Goal: Transaction & Acquisition: Register for event/course

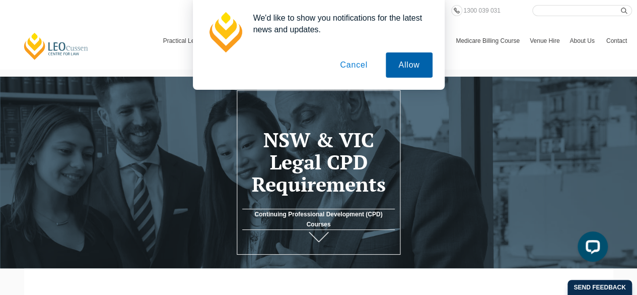
click at [410, 68] on button "Allow" at bounding box center [409, 64] width 46 height 25
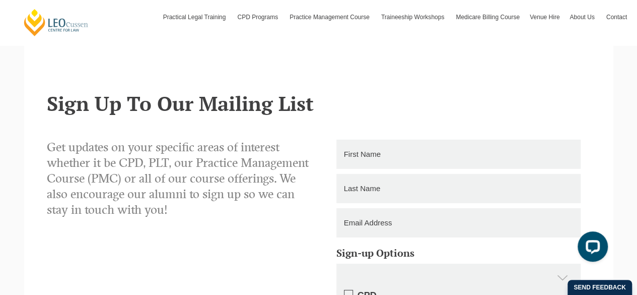
scroll to position [1519, 0]
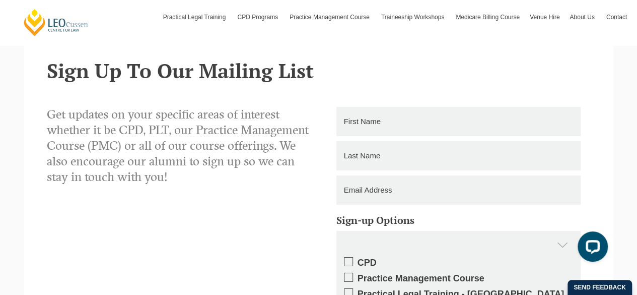
click at [405, 107] on input "text" at bounding box center [458, 121] width 244 height 29
type input "SUSAN"
type input "HASLAM"
type input "susan3143@bigpond.com"
click at [348, 257] on span at bounding box center [348, 261] width 9 height 9
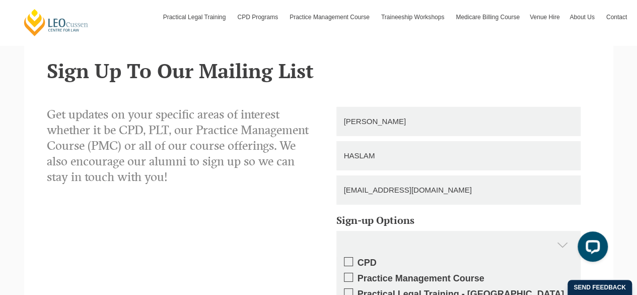
click at [358, 259] on input "CPD" at bounding box center [358, 259] width 0 height 0
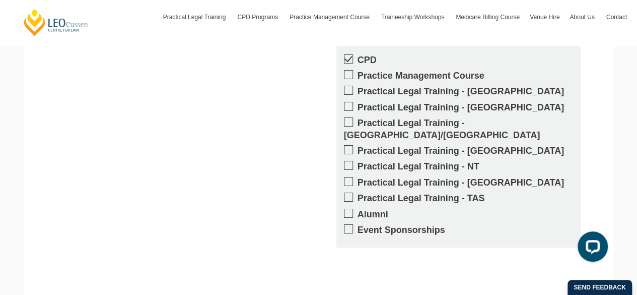
scroll to position [1735, 0]
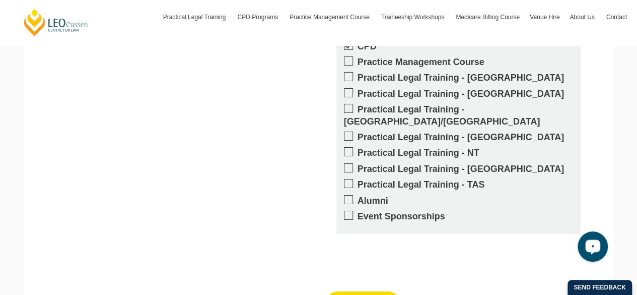
type input "Submitting"
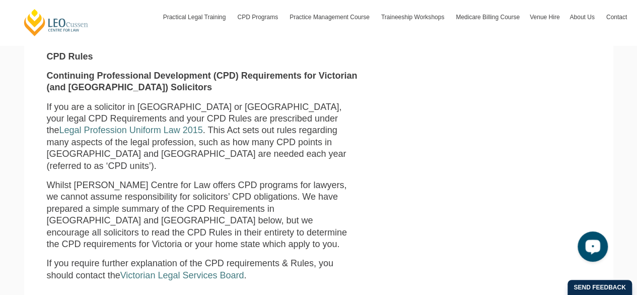
scroll to position [233, 0]
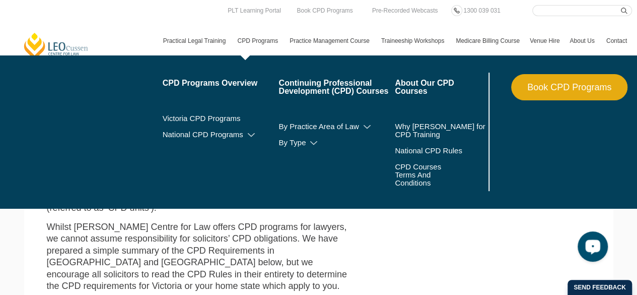
click at [256, 45] on link "CPD Programs" at bounding box center [258, 40] width 52 height 29
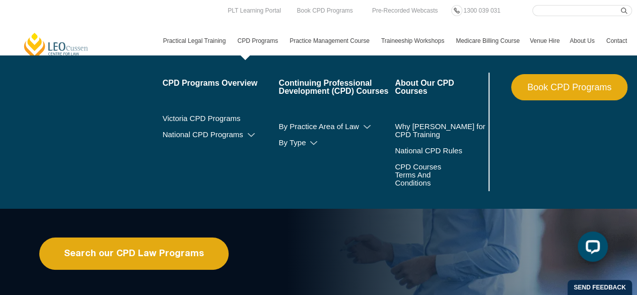
click at [209, 111] on li "Victoria CPD Programs" at bounding box center [221, 118] width 116 height 16
click at [198, 119] on link "Victoria CPD Programs" at bounding box center [221, 118] width 116 height 8
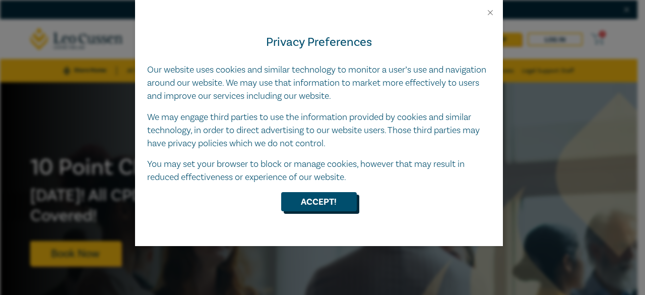
click at [315, 205] on button "Accept!" at bounding box center [319, 201] width 76 height 19
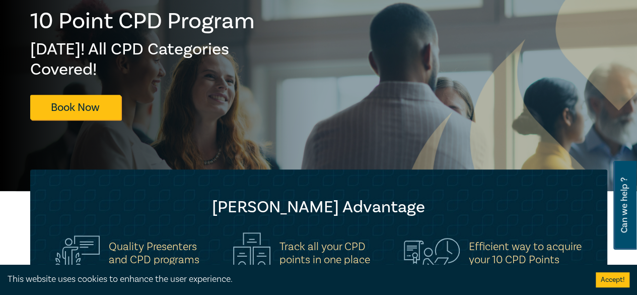
scroll to position [134, 0]
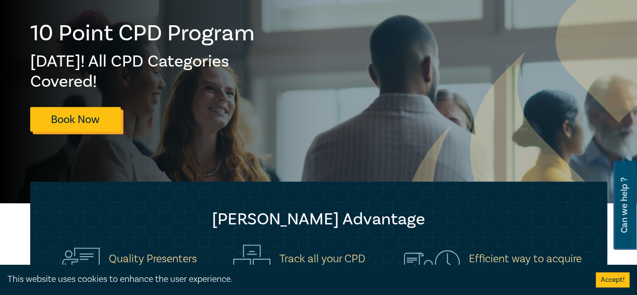
click at [59, 113] on link "Book Now" at bounding box center [75, 119] width 91 height 25
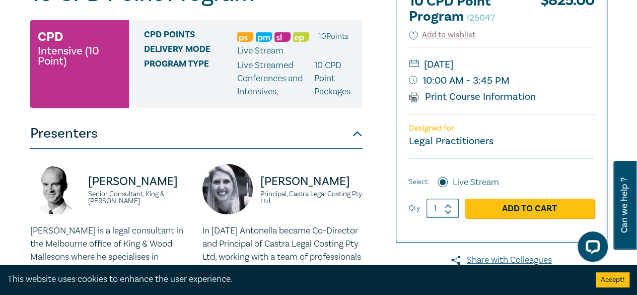
scroll to position [151, 0]
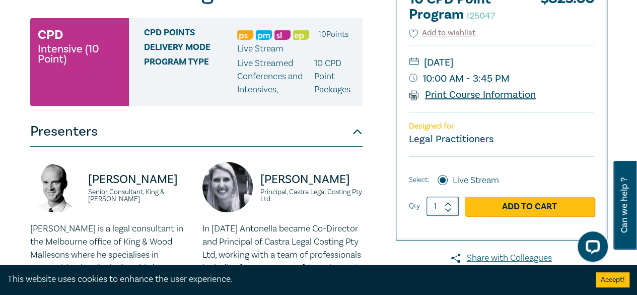
click at [479, 95] on link "Print Course Information" at bounding box center [472, 94] width 127 height 13
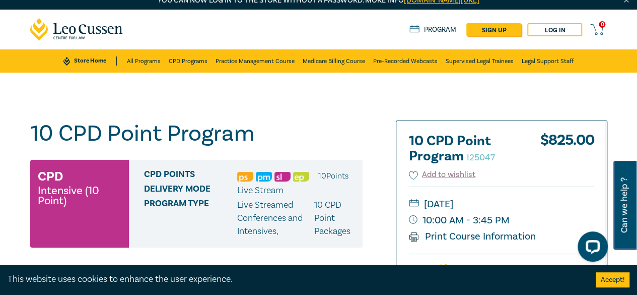
scroll to position [0, 0]
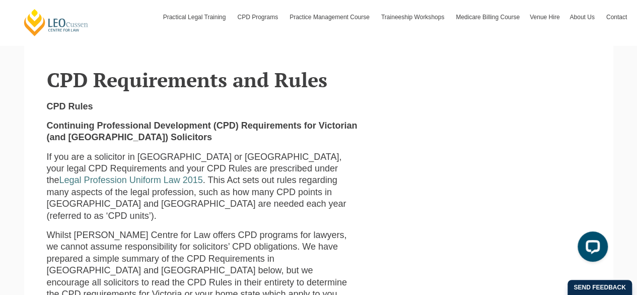
scroll to position [233, 0]
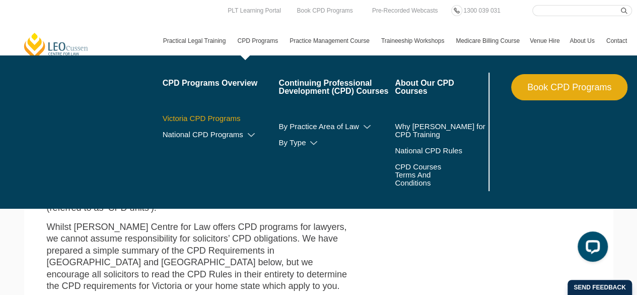
click at [221, 115] on link "Victoria CPD Programs" at bounding box center [221, 118] width 116 height 8
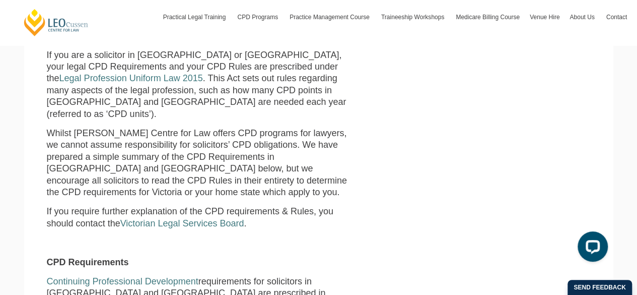
scroll to position [337, 0]
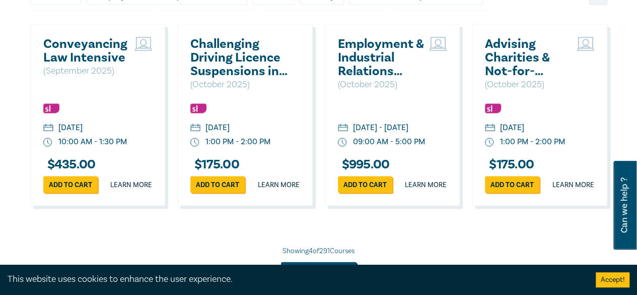
scroll to position [950, 0]
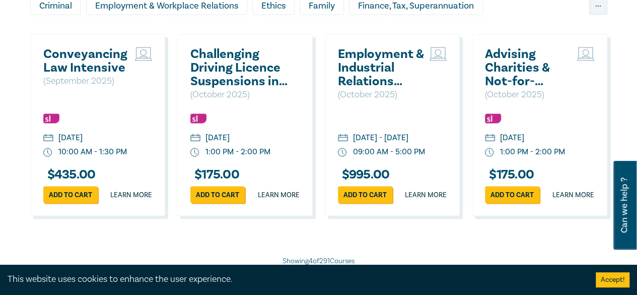
click at [378, 55] on h2 "Employment & Industrial Relations (Elective Topic) ([DATE])" at bounding box center [381, 67] width 87 height 41
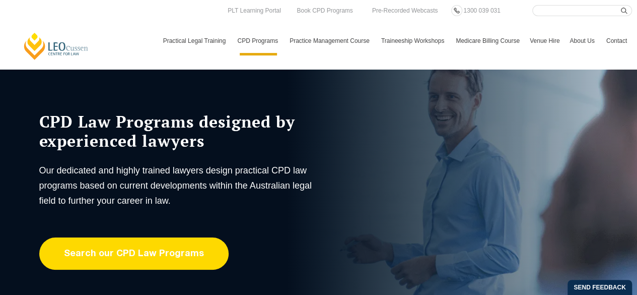
click at [141, 252] on link "Search our CPD Law Programs" at bounding box center [133, 253] width 189 height 32
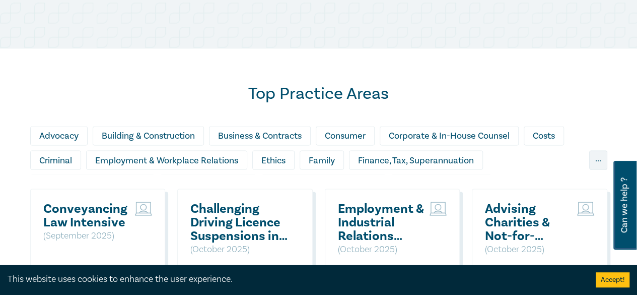
scroll to position [793, 0]
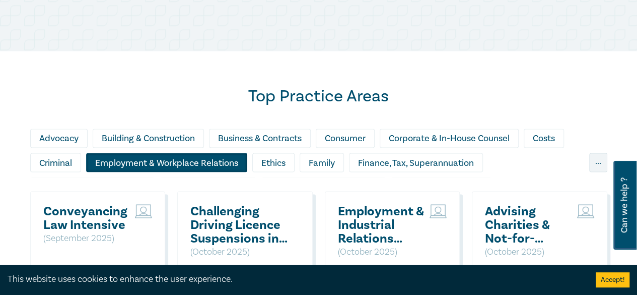
click at [189, 154] on div "Employment & Workplace Relations" at bounding box center [166, 162] width 161 height 19
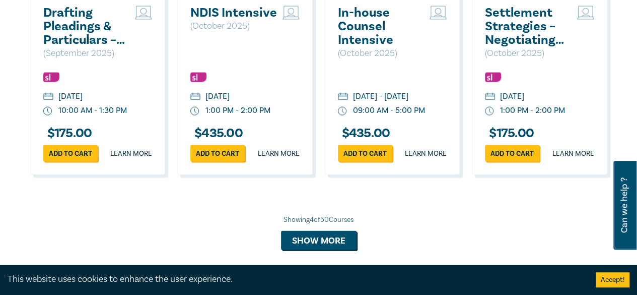
scroll to position [981, 0]
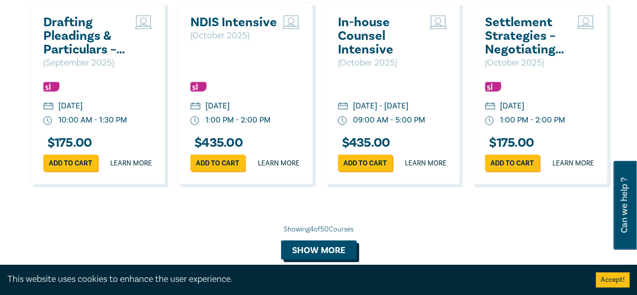
click at [317, 255] on button "Show more" at bounding box center [319, 249] width 76 height 19
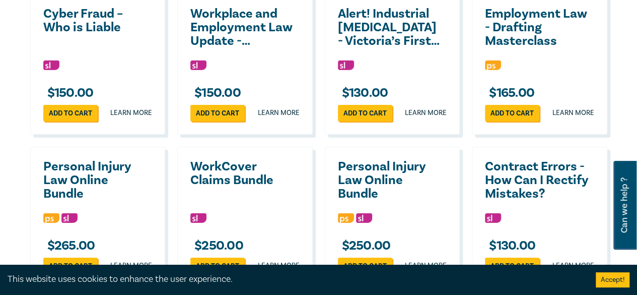
scroll to position [1537, 0]
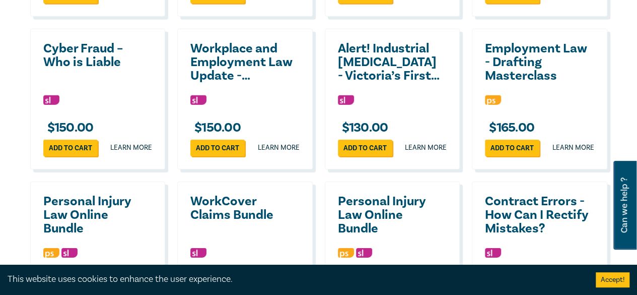
click at [231, 83] on h2 "Workplace and Employment Law Update - Navigating the Changing Landscape" at bounding box center [242, 62] width 104 height 41
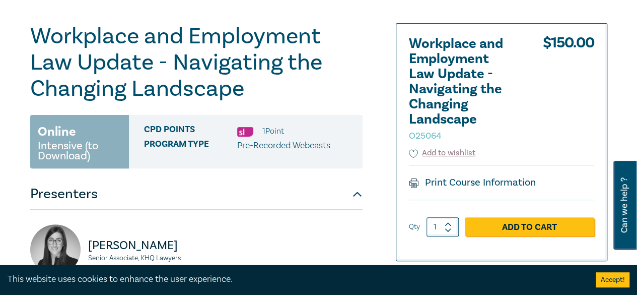
scroll to position [105, 0]
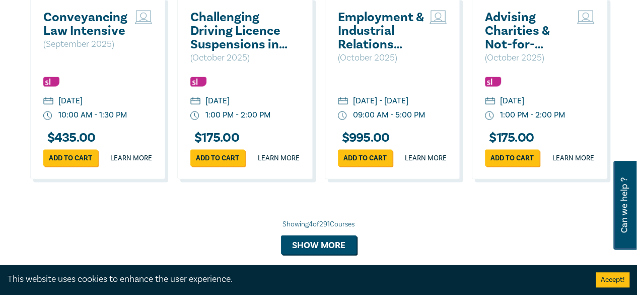
scroll to position [991, 0]
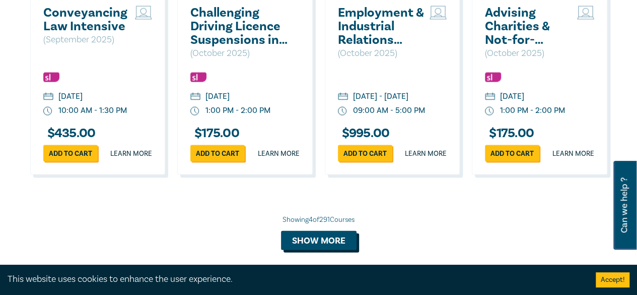
click at [328, 238] on button "Show more" at bounding box center [319, 240] width 76 height 19
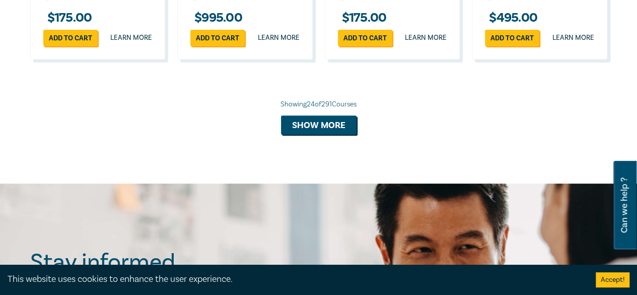
scroll to position [2065, 0]
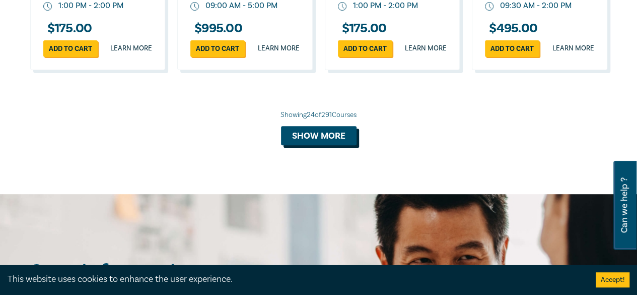
click at [322, 145] on button "Show more" at bounding box center [319, 135] width 76 height 19
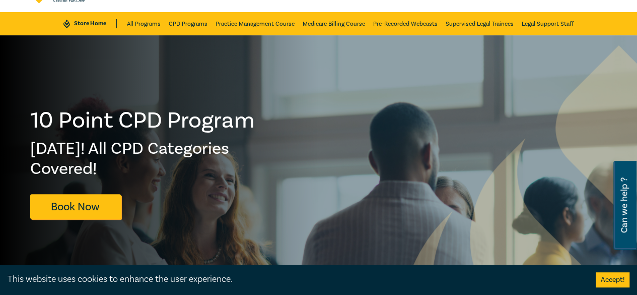
scroll to position [0, 0]
